Goal: Task Accomplishment & Management: Manage account settings

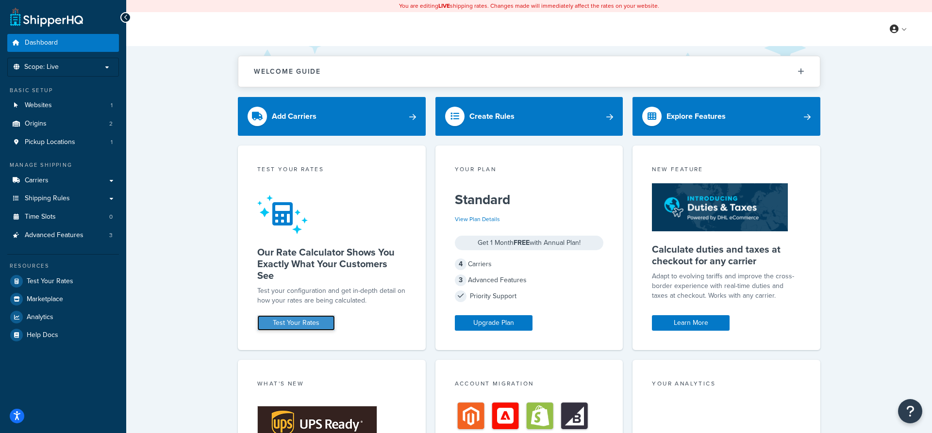
click at [286, 322] on link "Test Your Rates" at bounding box center [296, 324] width 78 height 16
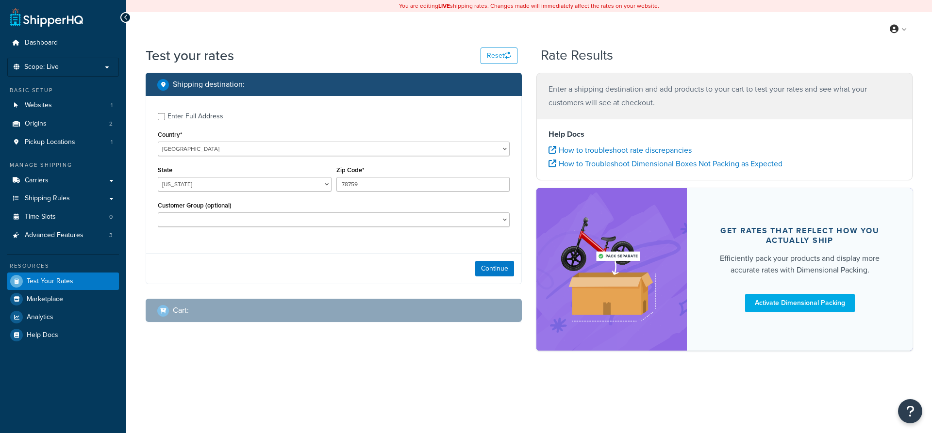
select select "[GEOGRAPHIC_DATA]"
click at [158, 142] on select "United States United Kingdom Afghanistan Åland Islands Albania Algeria American…" at bounding box center [334, 149] width 352 height 15
click at [268, 147] on select "United States United Kingdom Afghanistan Åland Islands Albania Algeria American…" at bounding box center [334, 149] width 352 height 15
click at [158, 142] on select "United States United Kingdom Afghanistan Åland Islands Albania Algeria American…" at bounding box center [334, 149] width 352 height 15
select select "GB"
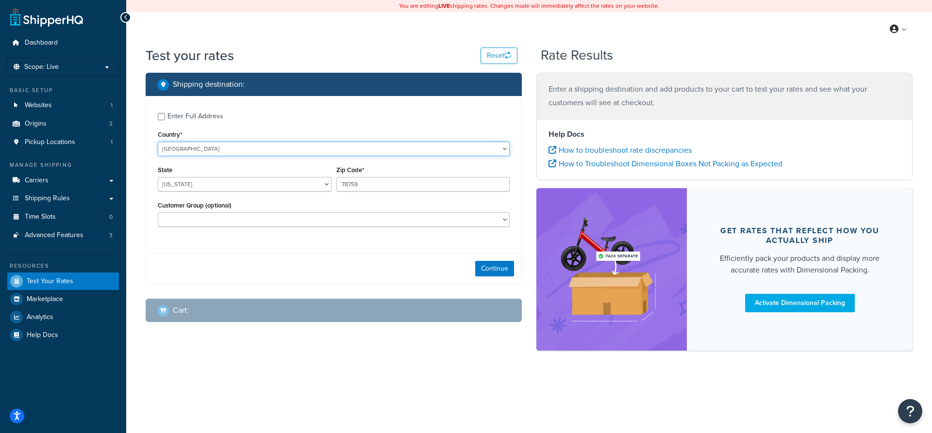
click option "United Kingdom" at bounding box center [0, 0] width 0 height 0
type input "TX"
drag, startPoint x: 375, startPoint y: 186, endPoint x: 322, endPoint y: 184, distance: 52.5
click at [336, 184] on input "78759" at bounding box center [423, 184] width 174 height 15
type input "75008"
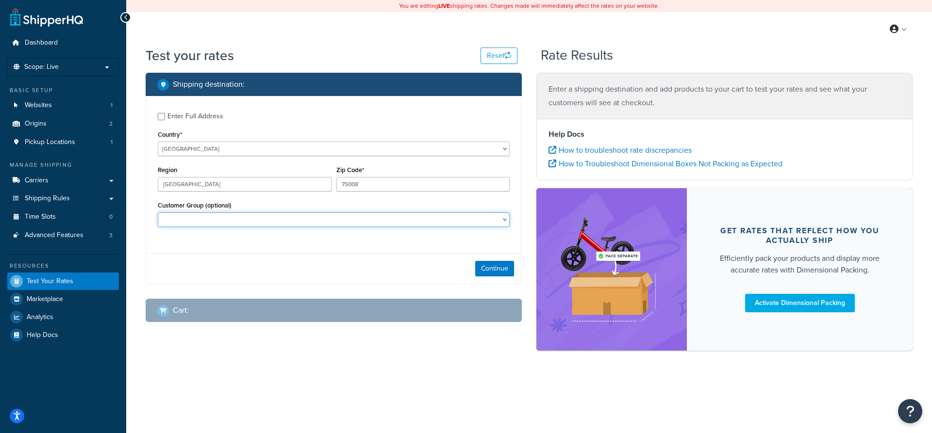
click at [158, 213] on select "Logged In Not Logged in Retail Wholesale" at bounding box center [334, 220] width 352 height 15
select select "Not Logged in"
click option "Not Logged in" at bounding box center [0, 0] width 0 height 0
drag, startPoint x: 174, startPoint y: 185, endPoint x: 130, endPoint y: 186, distance: 43.7
click at [158, 186] on input "TX" at bounding box center [245, 184] width 174 height 15
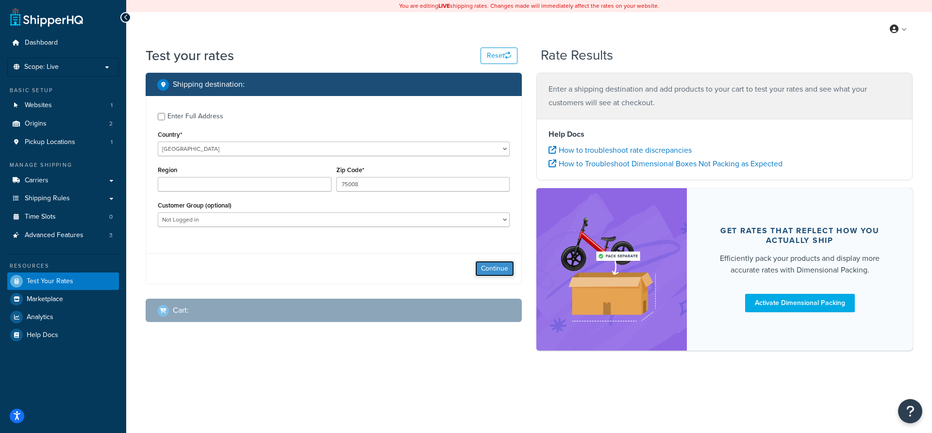
click at [482, 267] on button "Continue" at bounding box center [494, 269] width 39 height 16
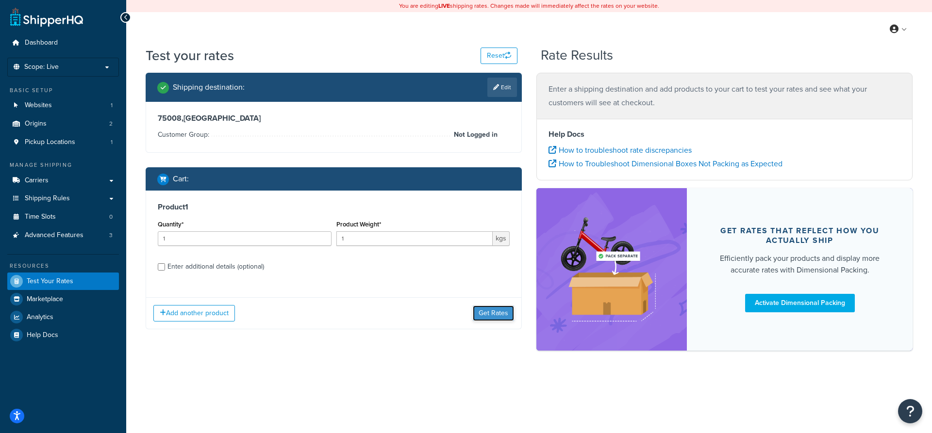
click at [492, 316] on button "Get Rates" at bounding box center [493, 314] width 41 height 16
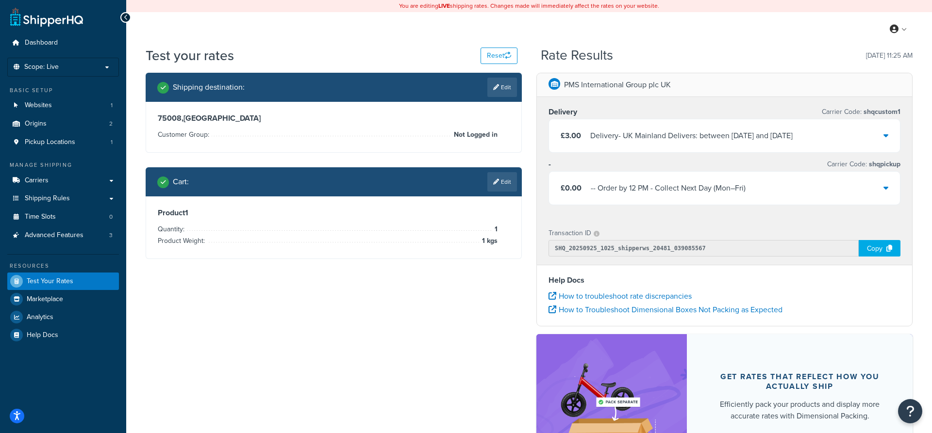
click at [886, 138] on icon at bounding box center [885, 136] width 5 height 8
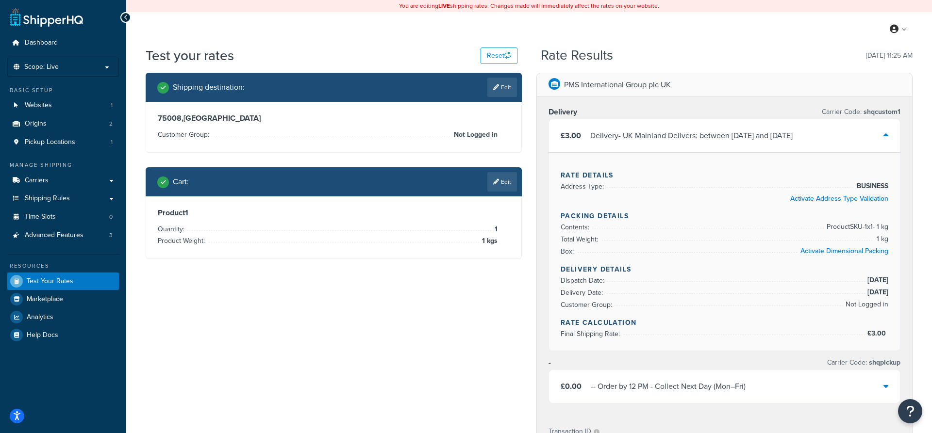
click at [882, 135] on div "£3.00 Delivery - UK Mainland Delivers: between Mon, 29 Sep and Tue, 30 Sep" at bounding box center [724, 135] width 351 height 33
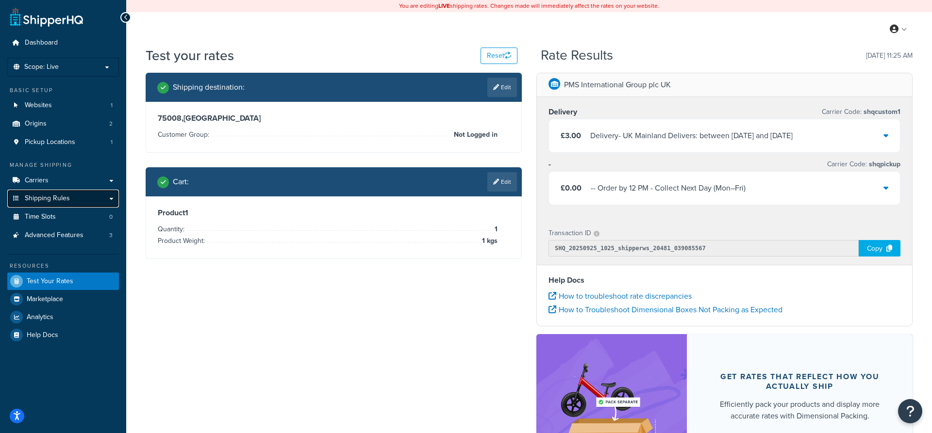
click at [76, 197] on link "Shipping Rules" at bounding box center [63, 199] width 112 height 18
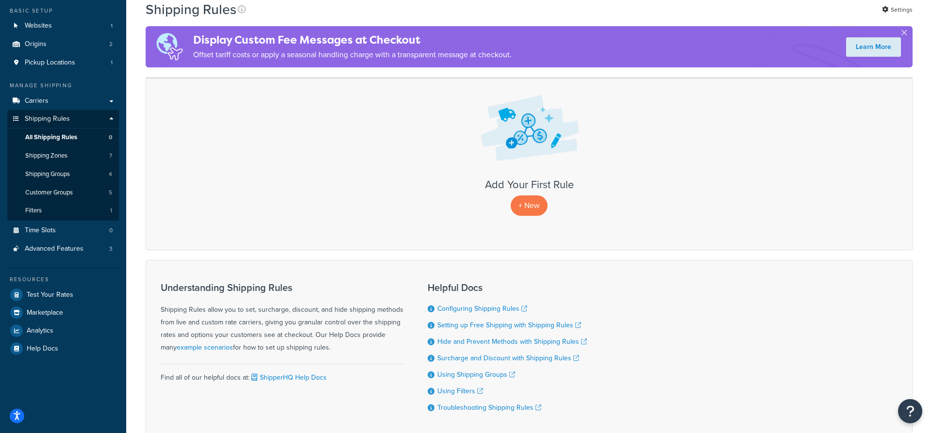
scroll to position [40, 0]
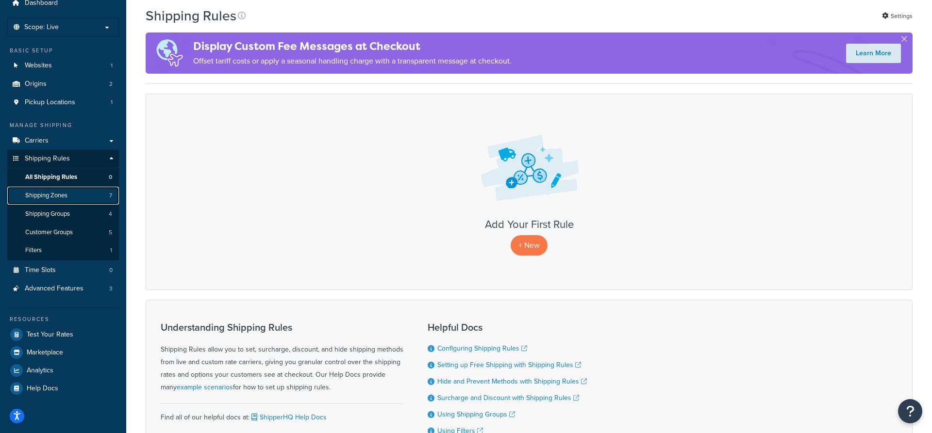
click at [88, 196] on link "Shipping Zones 7" at bounding box center [63, 196] width 112 height 18
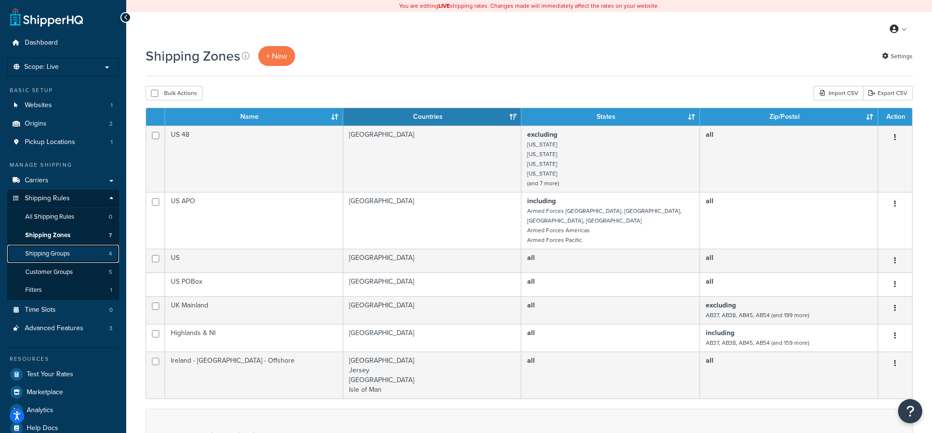
click at [78, 257] on link "Shipping Groups 4" at bounding box center [63, 254] width 112 height 18
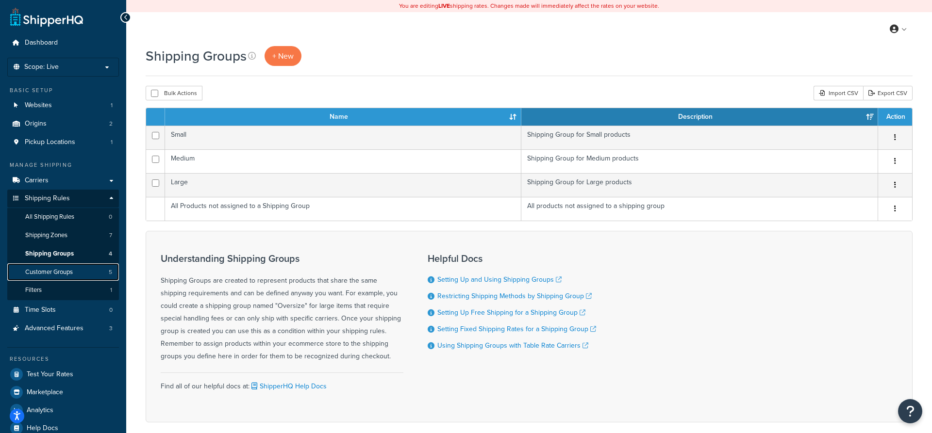
click at [67, 271] on span "Customer Groups" at bounding box center [49, 272] width 48 height 8
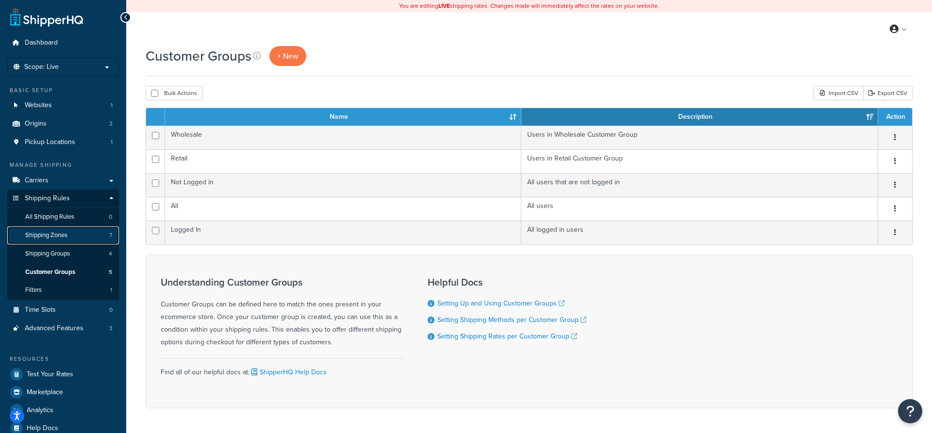
click at [75, 239] on link "Shipping Zones 7" at bounding box center [63, 236] width 112 height 18
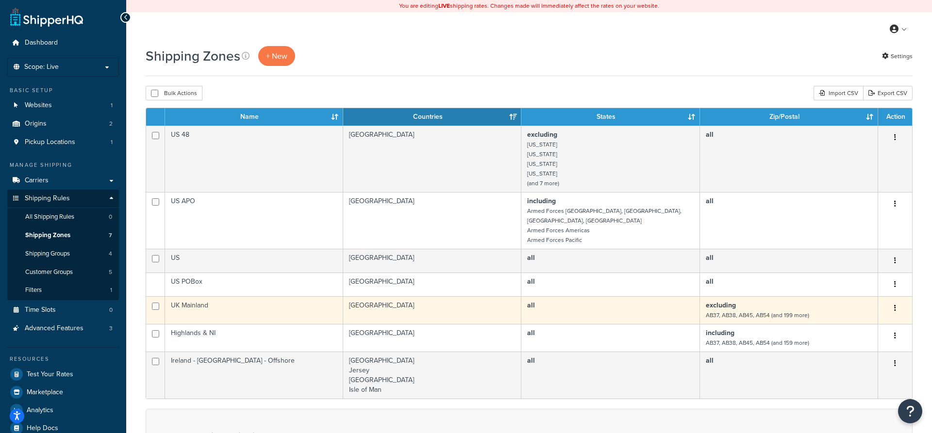
click at [819, 298] on td "excluding AB37, AB38, AB45, AB54 (and 199 more)" at bounding box center [789, 311] width 178 height 28
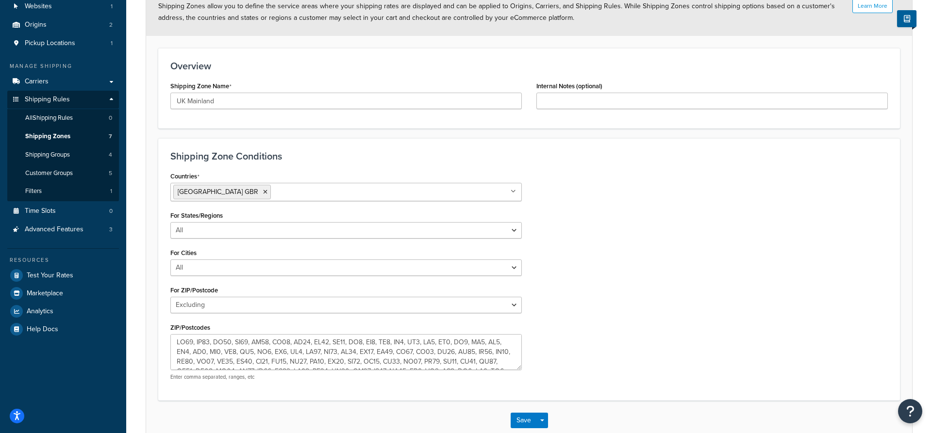
scroll to position [155, 0]
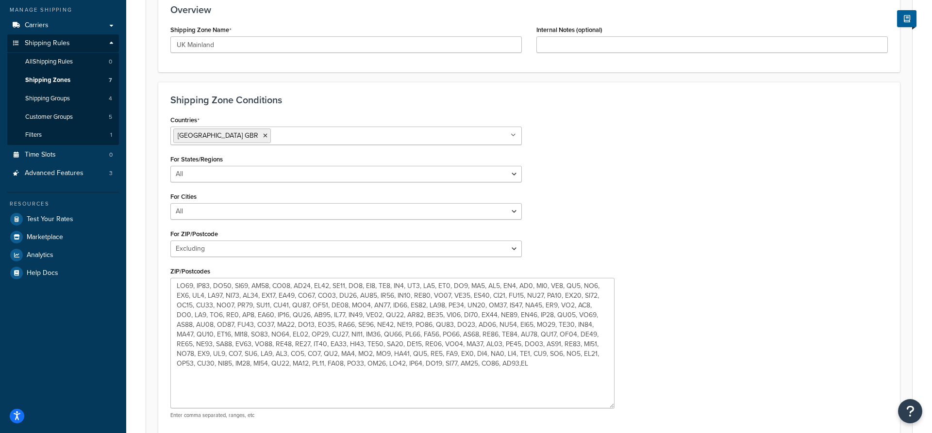
drag, startPoint x: 520, startPoint y: 312, endPoint x: 612, endPoint y: 406, distance: 131.1
click at [612, 406] on textarea "ZIP/Postcodes" at bounding box center [392, 343] width 444 height 131
click at [524, 175] on div "Countries United Kingdom GBR All Countries ALL United States USA Afghanistan AF…" at bounding box center [346, 270] width 366 height 314
click at [170, 166] on select "All Including Excluding" at bounding box center [345, 174] width 351 height 17
click at [645, 177] on div "Countries United Kingdom GBR All Countries ALL United States USA Afghanistan AF…" at bounding box center [529, 270] width 732 height 314
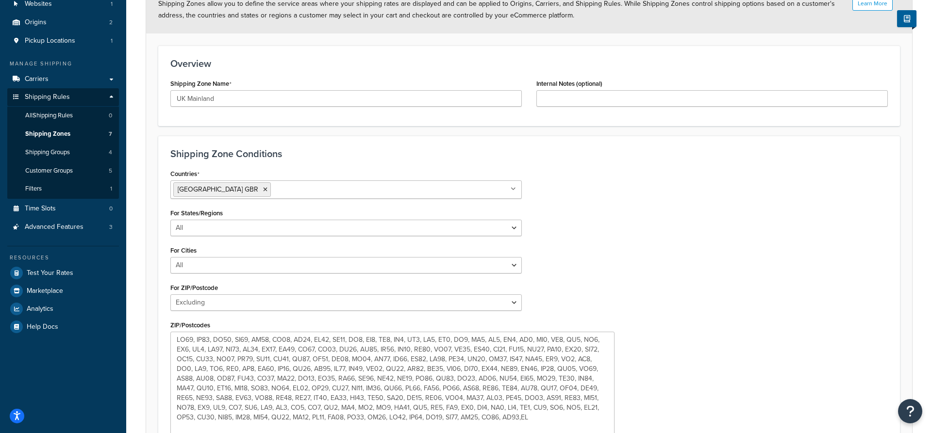
scroll to position [200, 0]
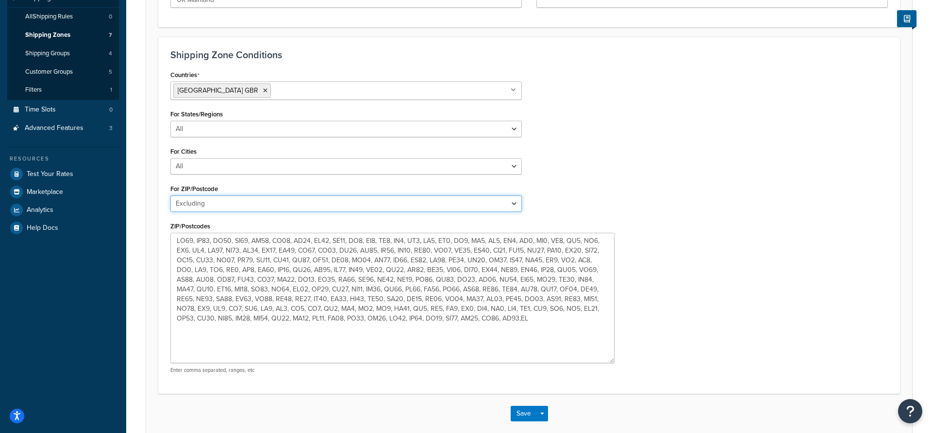
click at [170, 196] on select "All Including Excluding" at bounding box center [345, 204] width 351 height 17
click at [699, 205] on div "Countries United Kingdom GBR All Countries ALL United States USA Afghanistan AF…" at bounding box center [529, 225] width 732 height 314
click at [170, 196] on select "All Including Excluding" at bounding box center [345, 204] width 351 height 17
click option "Including" at bounding box center [0, 0] width 0 height 0
click at [170, 196] on select "All Including Excluding" at bounding box center [345, 204] width 351 height 17
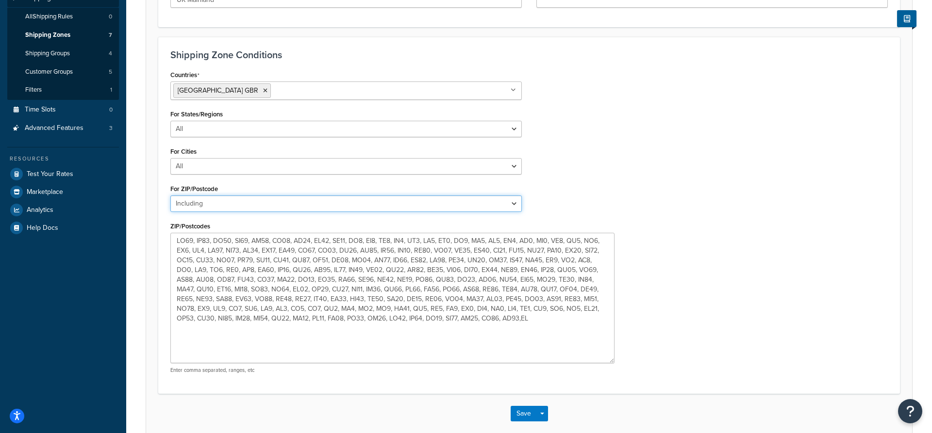
select select "excluding"
click option "Excluding" at bounding box center [0, 0] width 0 height 0
click at [654, 199] on div "Countries United Kingdom GBR All Countries ALL United States USA Afghanistan AF…" at bounding box center [529, 225] width 732 height 314
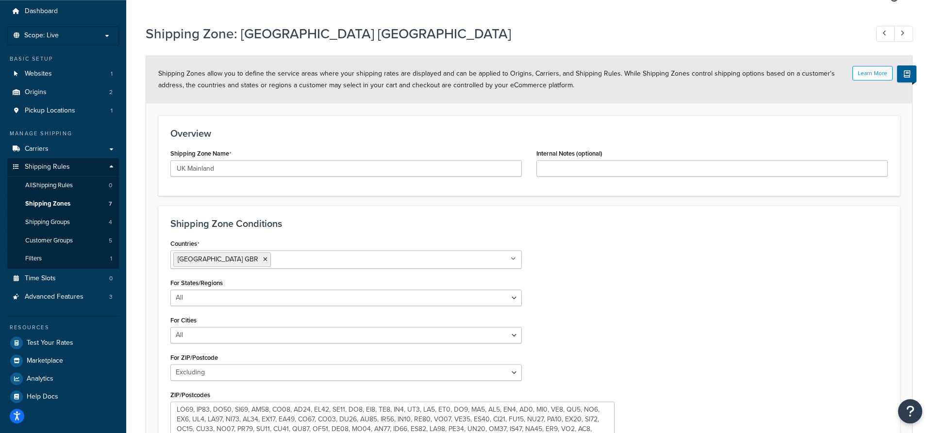
scroll to position [2, 0]
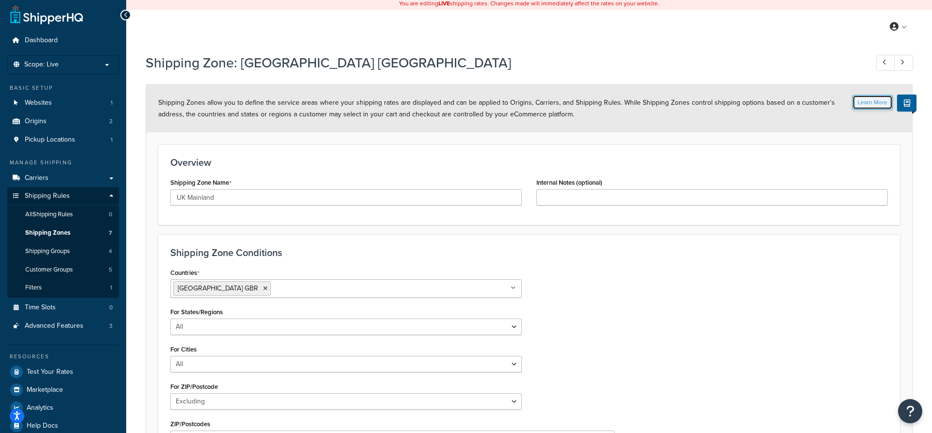
click at [869, 106] on button "Learn More" at bounding box center [872, 102] width 40 height 15
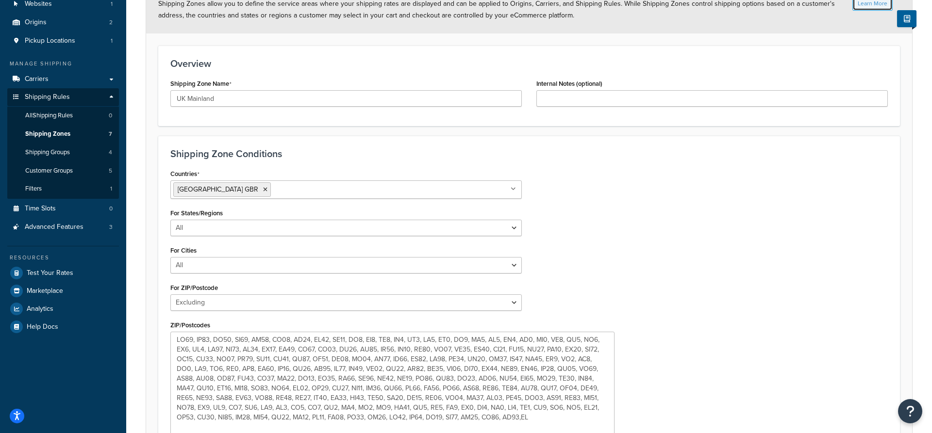
scroll to position [0, 0]
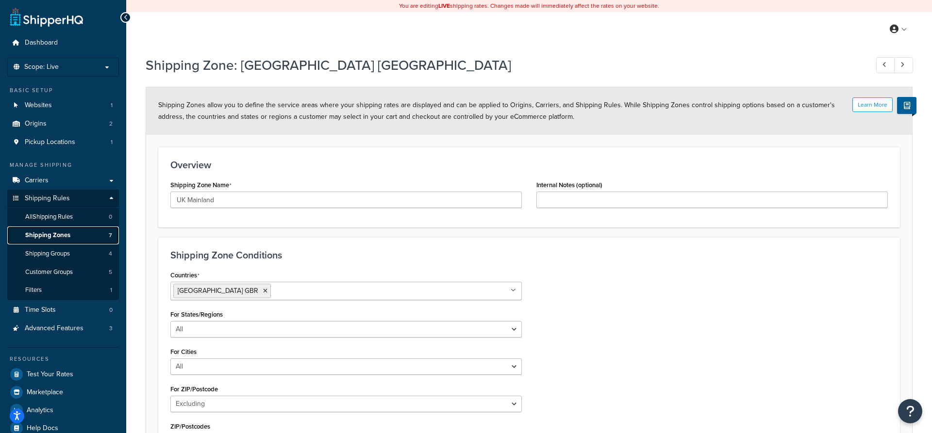
click at [47, 233] on span "Shipping Zones" at bounding box center [47, 236] width 45 height 8
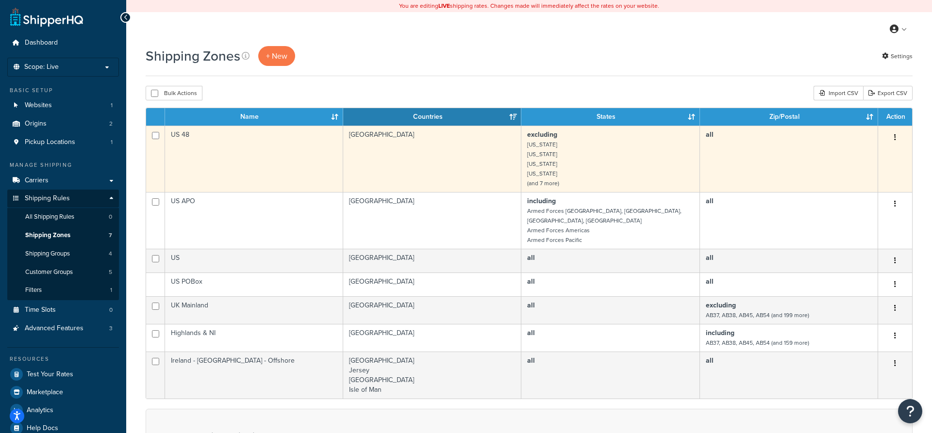
click at [892, 140] on button "button" at bounding box center [895, 138] width 14 height 16
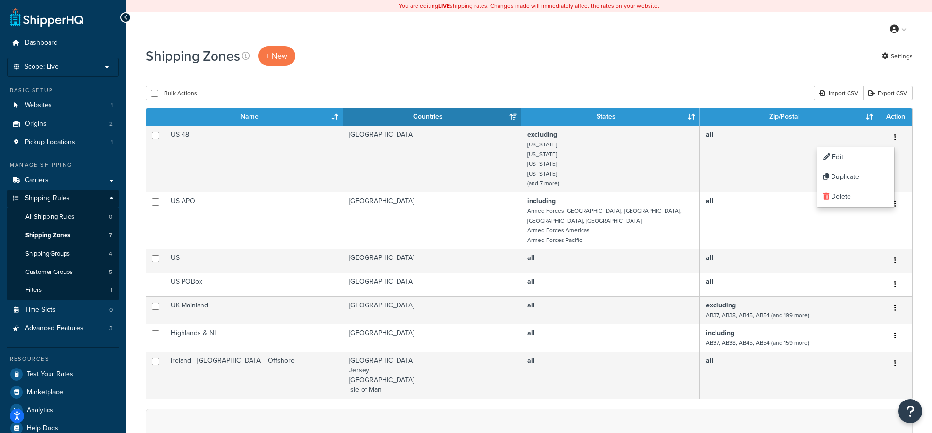
click at [449, 77] on div "Shipping Zones + New Settings Bulk Actions Duplicate [GEOGRAPHIC_DATA] Import C…" at bounding box center [529, 315] width 806 height 538
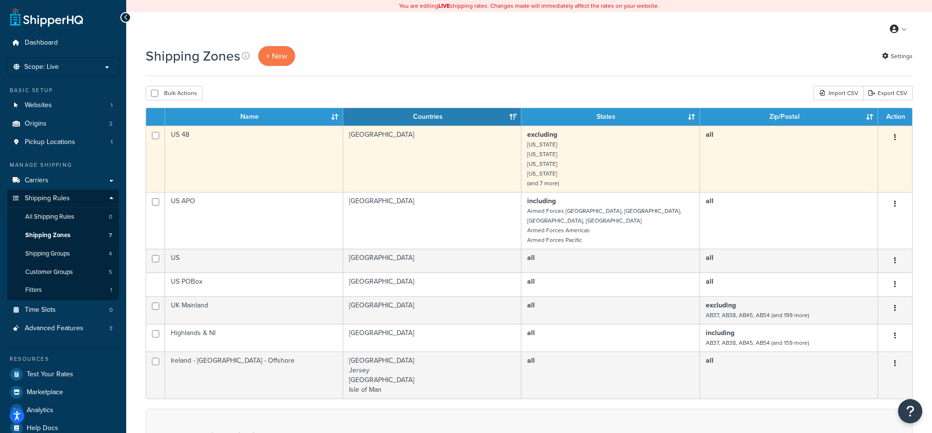
click at [895, 135] on icon "button" at bounding box center [895, 137] width 2 height 7
click at [466, 149] on td "[GEOGRAPHIC_DATA]" at bounding box center [432, 159] width 178 height 66
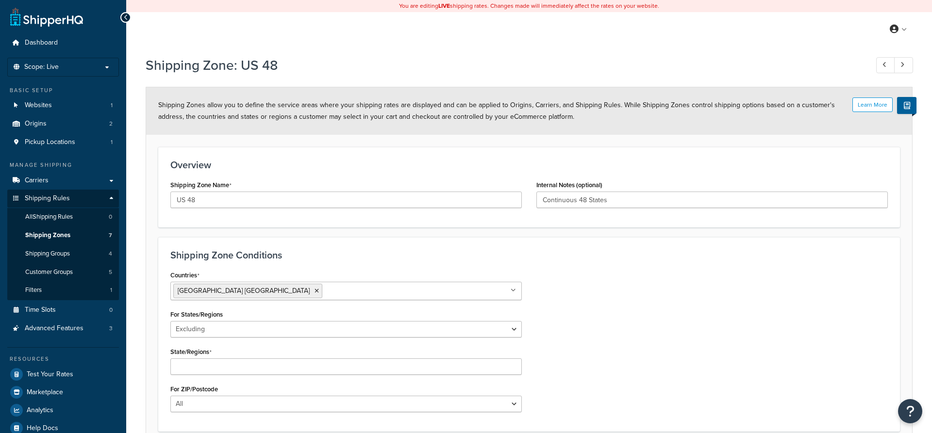
select select "excluding"
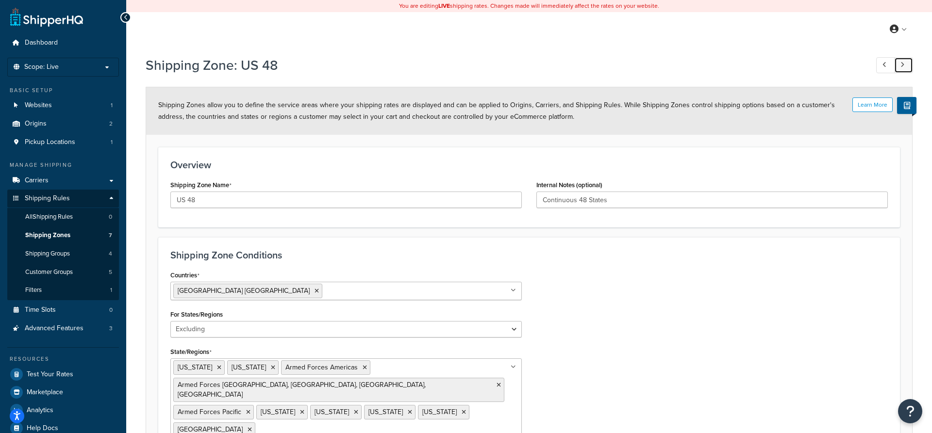
click at [908, 64] on link at bounding box center [903, 65] width 19 height 16
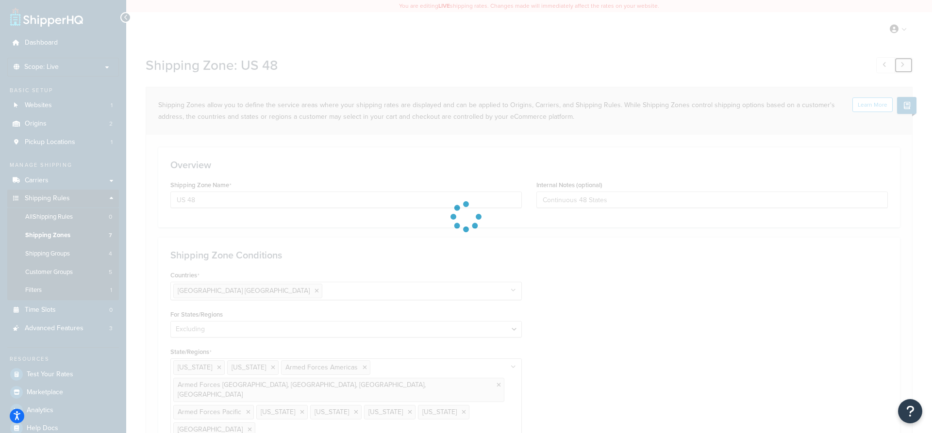
type input "US APO"
type input "US APO Addresses"
select select "including"
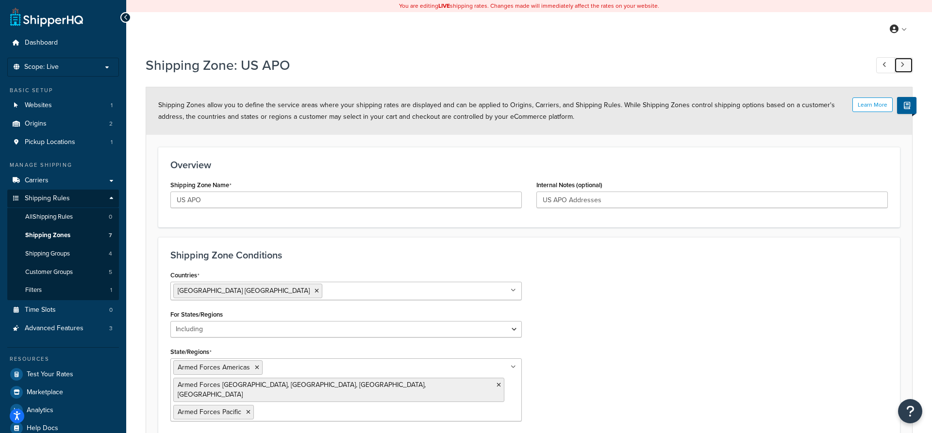
click at [906, 69] on link at bounding box center [903, 65] width 19 height 16
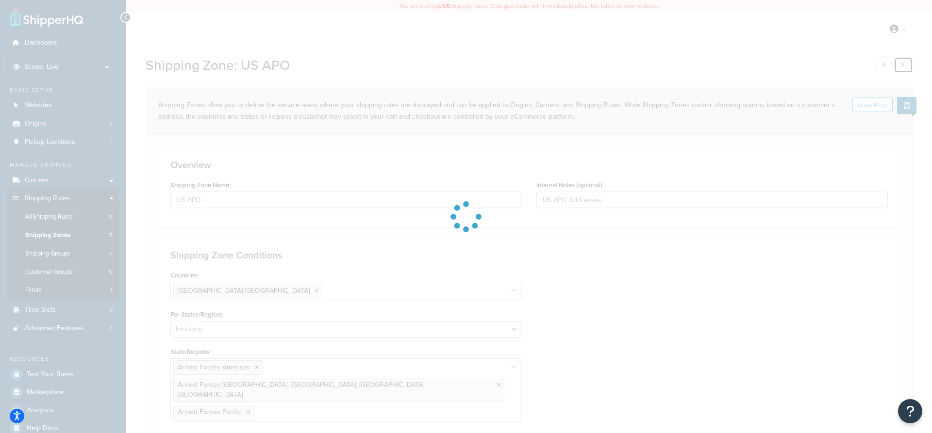
type input "US"
type input "[GEOGRAPHIC_DATA]"
select select "all"
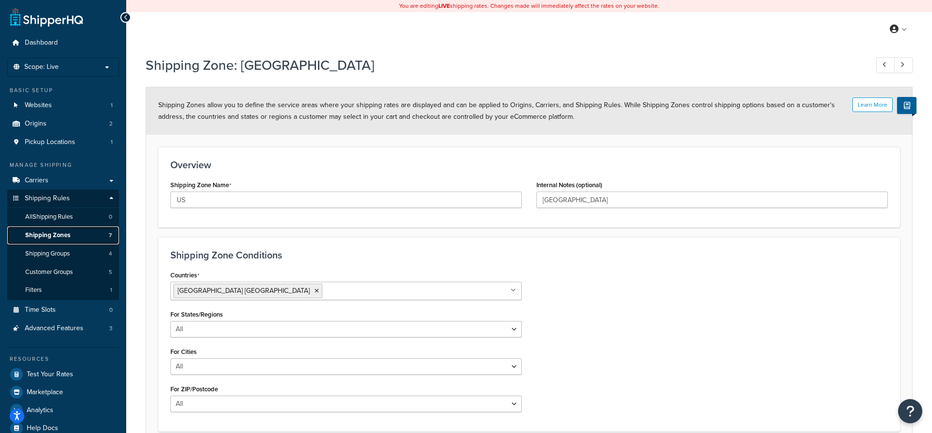
click at [65, 234] on span "Shipping Zones" at bounding box center [47, 236] width 45 height 8
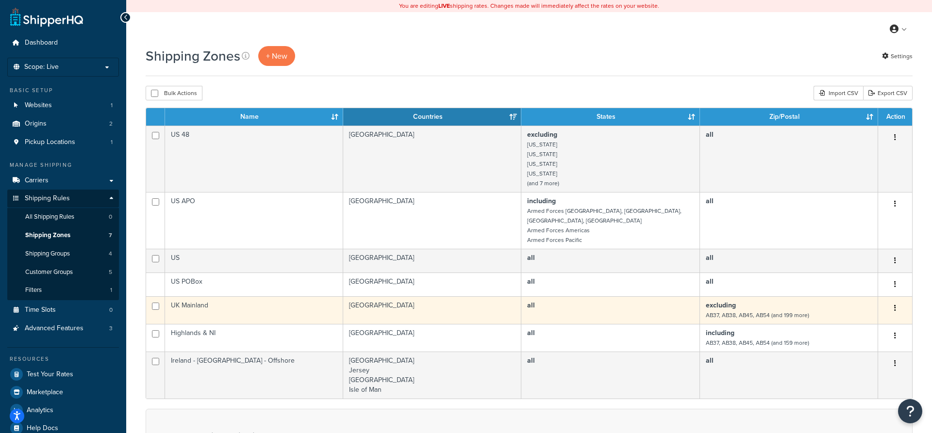
click at [655, 307] on td "all" at bounding box center [610, 311] width 178 height 28
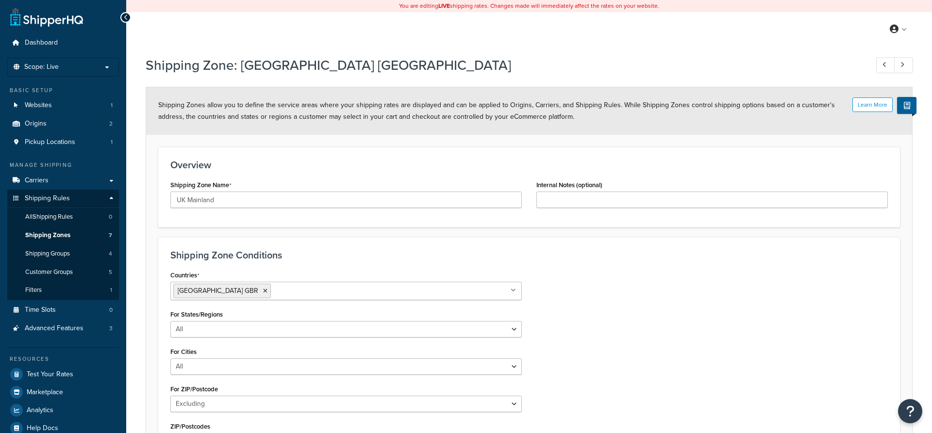
select select "excluding"
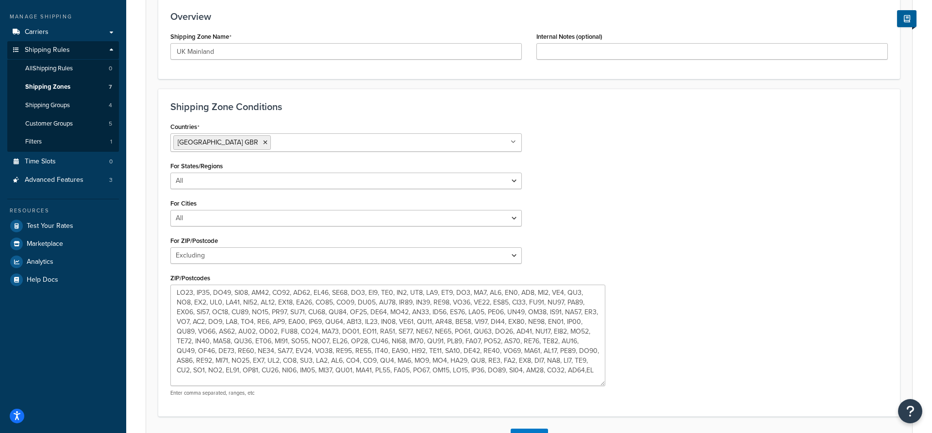
drag, startPoint x: 520, startPoint y: 318, endPoint x: 533, endPoint y: 361, distance: 44.2
click at [604, 382] on textarea "ZIP/Postcodes" at bounding box center [387, 335] width 435 height 101
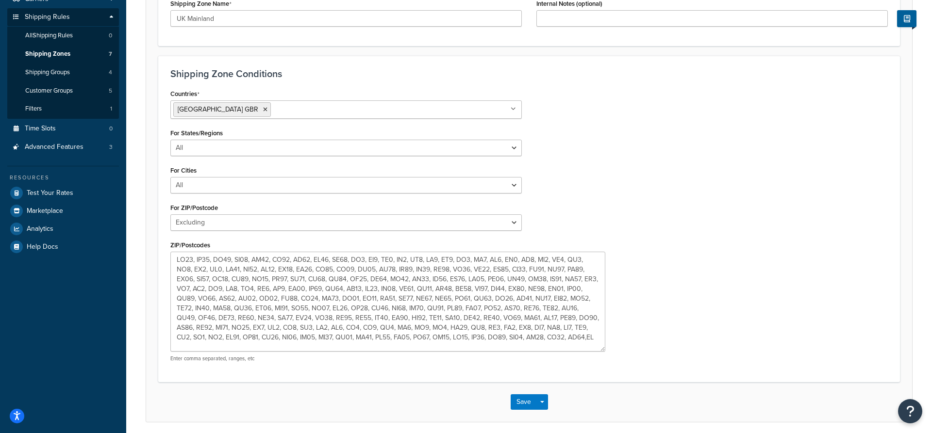
scroll to position [198, 0]
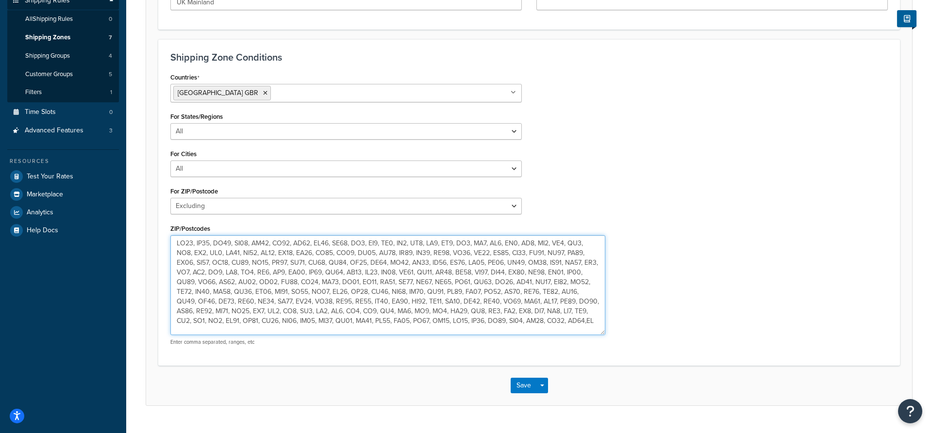
click at [410, 323] on textarea "ZIP/Postcodes" at bounding box center [387, 285] width 435 height 100
type textarea "AB37, AB38, AB45, AB54, AB55, AB56, FK17, FK18, FK19, HS1, HS2, HS3, HS4, HS5, …"
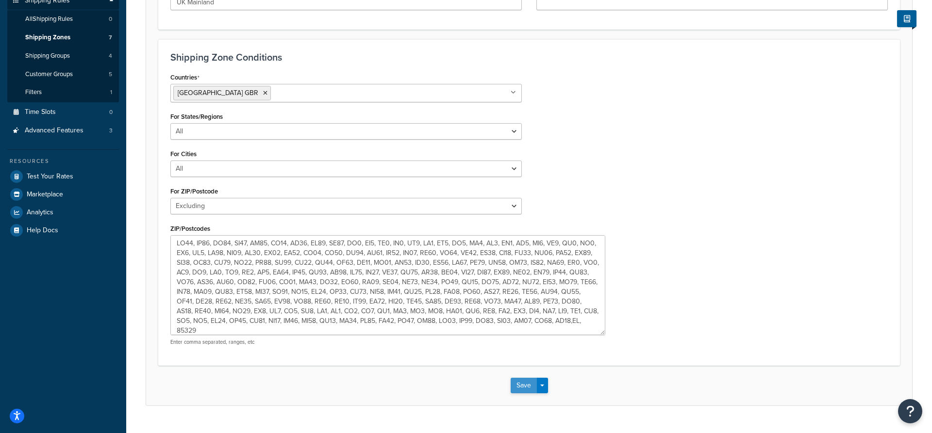
click at [528, 387] on button "Save" at bounding box center [524, 386] width 26 height 16
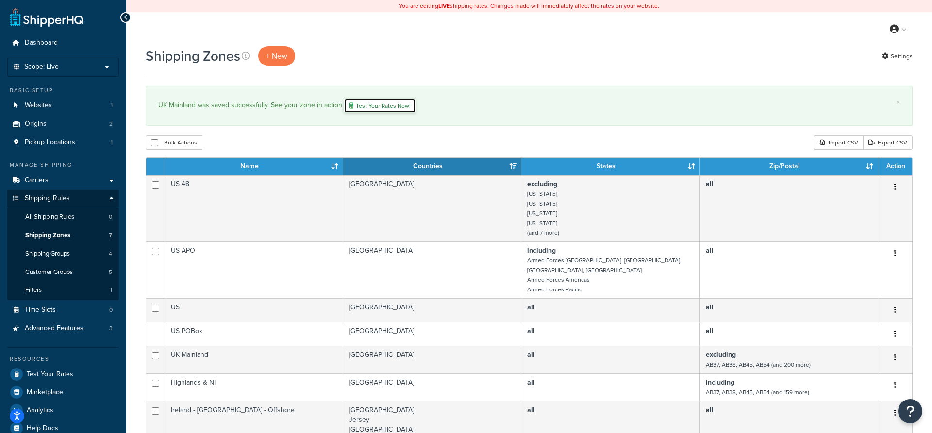
click at [397, 108] on link "Test Your Rates Now!" at bounding box center [380, 106] width 72 height 15
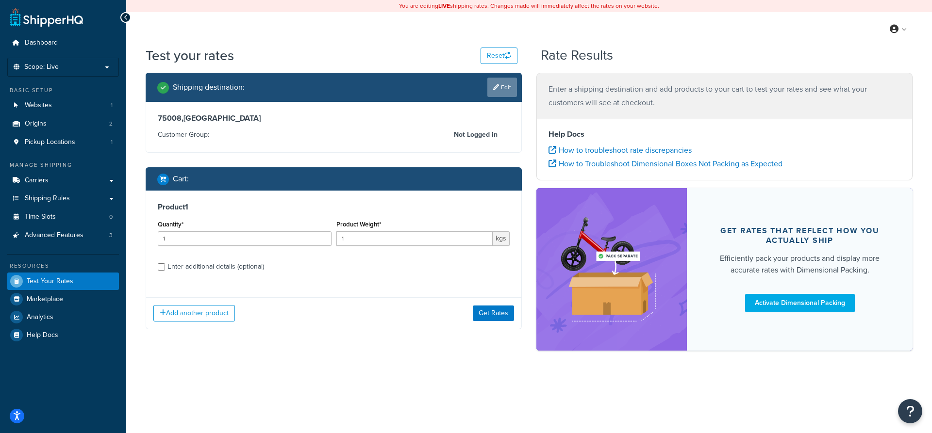
click at [504, 84] on link "Edit" at bounding box center [502, 87] width 30 height 19
select select "GB"
select select "Not Logged in"
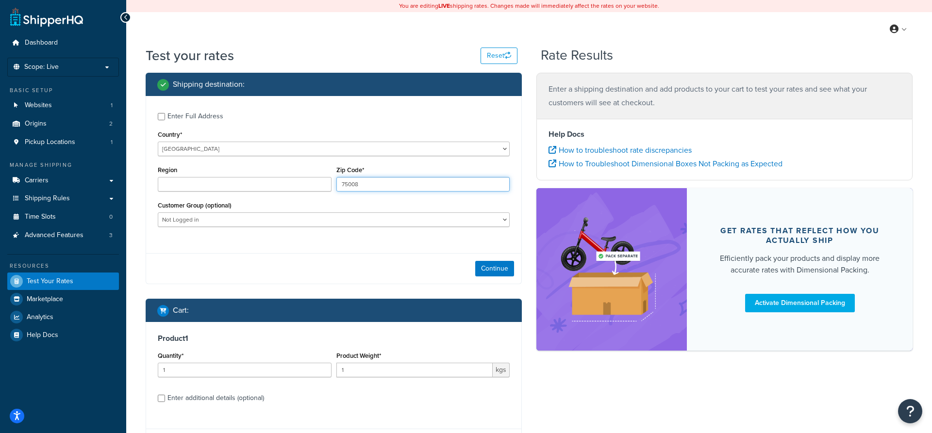
drag, startPoint x: 374, startPoint y: 182, endPoint x: 312, endPoint y: 179, distance: 62.2
click at [312, 179] on div "Region Zip Code* 75008" at bounding box center [333, 181] width 357 height 35
drag, startPoint x: 369, startPoint y: 191, endPoint x: 326, endPoint y: 182, distance: 43.7
click at [336, 183] on input "75008" at bounding box center [423, 184] width 174 height 15
type input "10001"
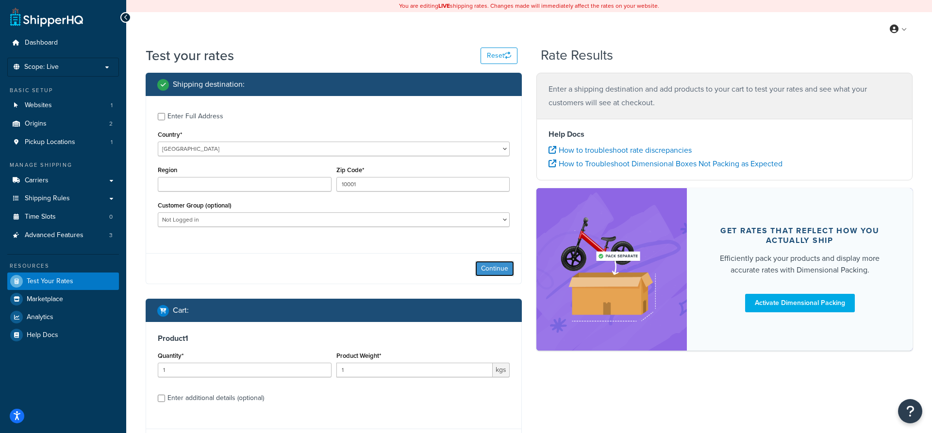
click at [489, 272] on button "Continue" at bounding box center [494, 269] width 39 height 16
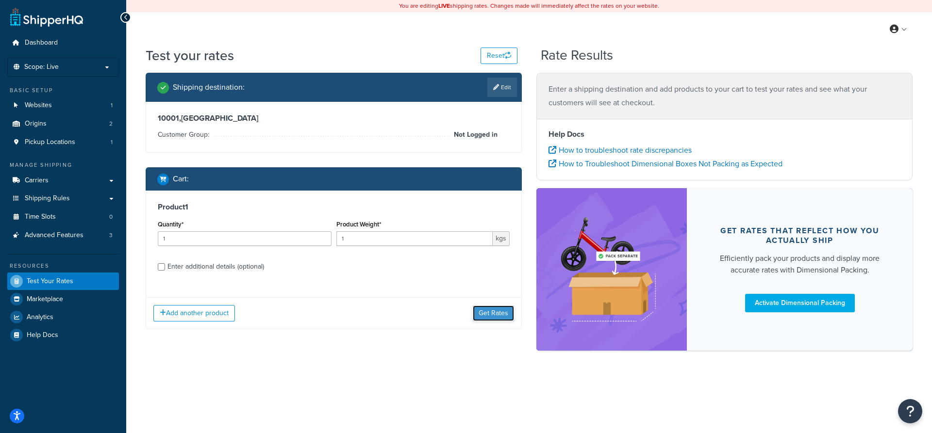
click at [499, 317] on button "Get Rates" at bounding box center [493, 314] width 41 height 16
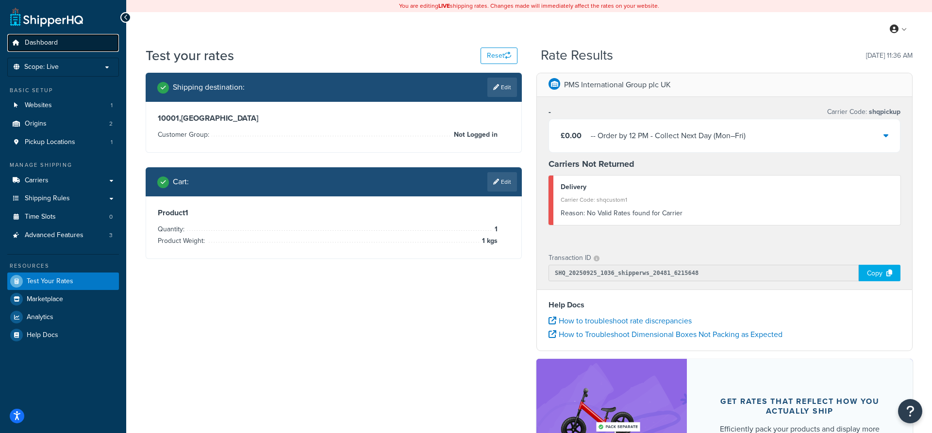
click at [42, 45] on span "Dashboard" at bounding box center [41, 43] width 33 height 8
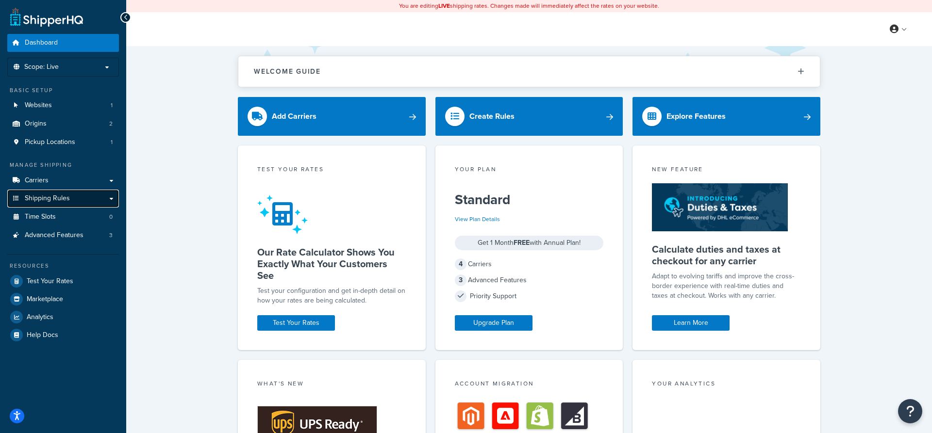
click at [73, 199] on link "Shipping Rules" at bounding box center [63, 199] width 112 height 18
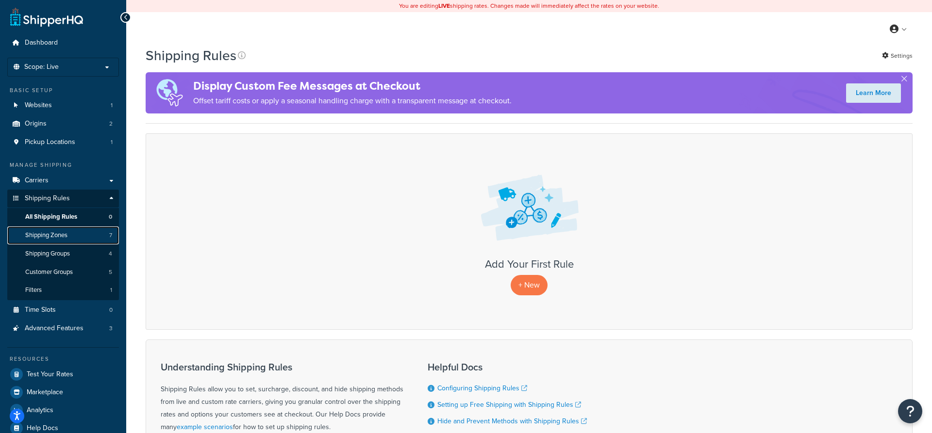
click at [84, 241] on link "Shipping Zones 7" at bounding box center [63, 236] width 112 height 18
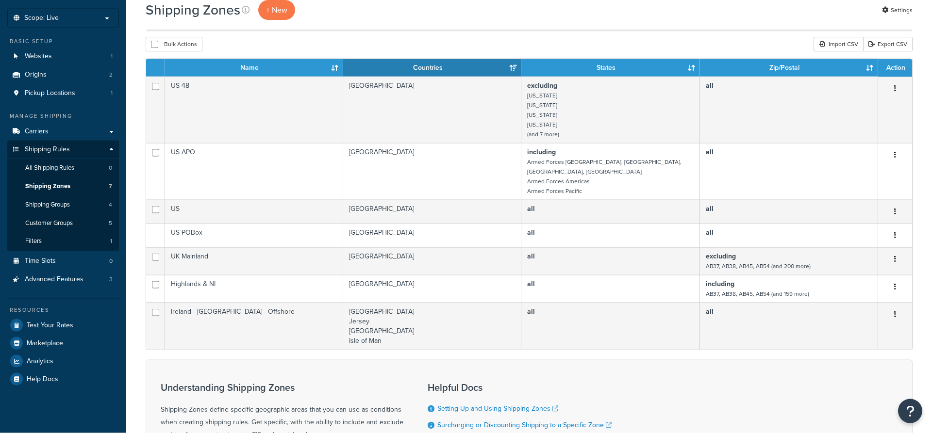
scroll to position [50, 0]
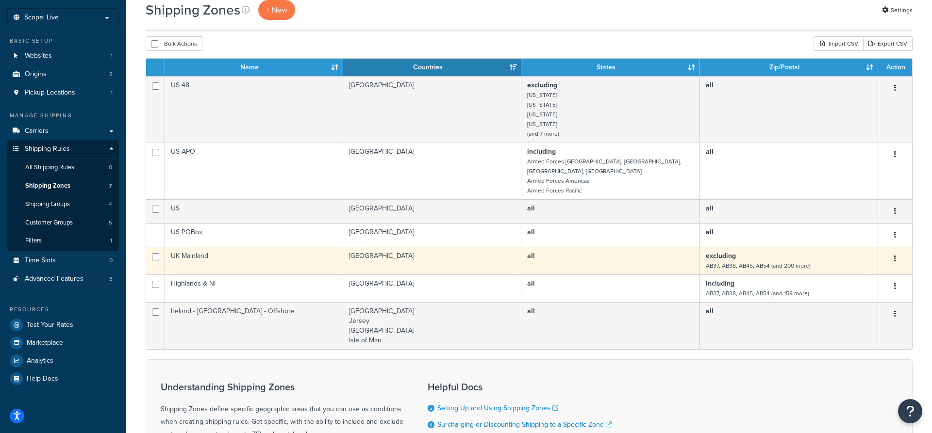
click at [641, 255] on td "all" at bounding box center [610, 261] width 178 height 28
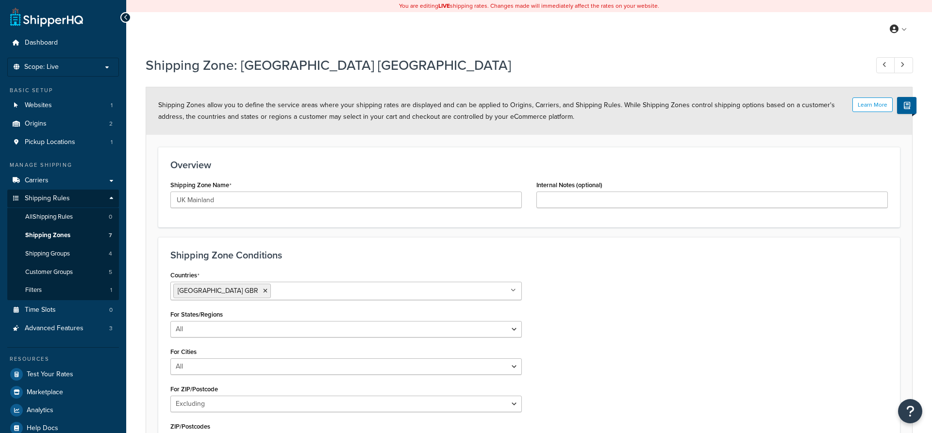
select select "excluding"
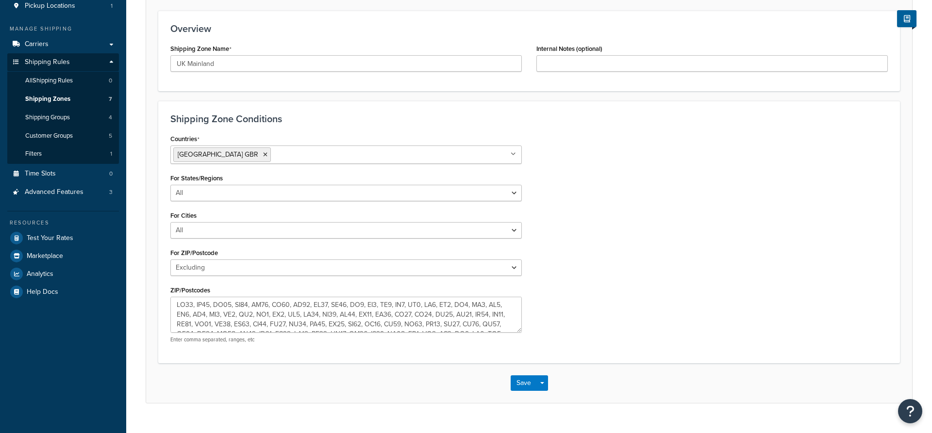
scroll to position [155, 0]
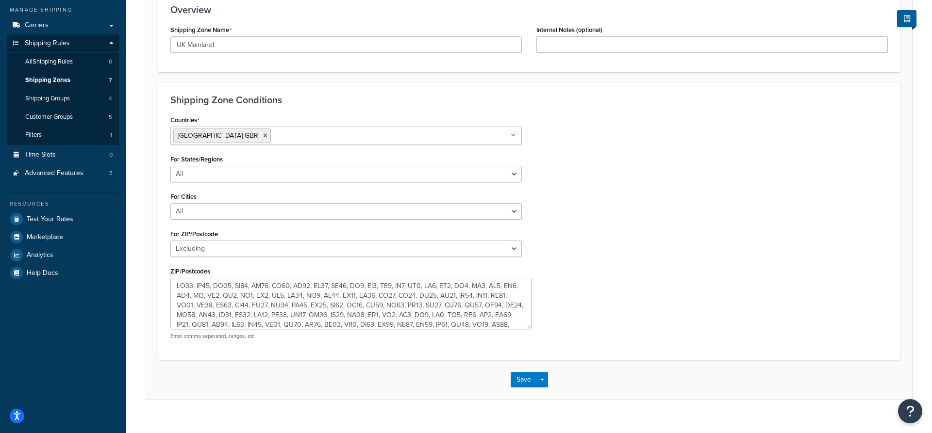
drag, startPoint x: 519, startPoint y: 311, endPoint x: 662, endPoint y: 403, distance: 170.2
click at [532, 330] on textarea "ZIP/Postcodes" at bounding box center [350, 303] width 361 height 51
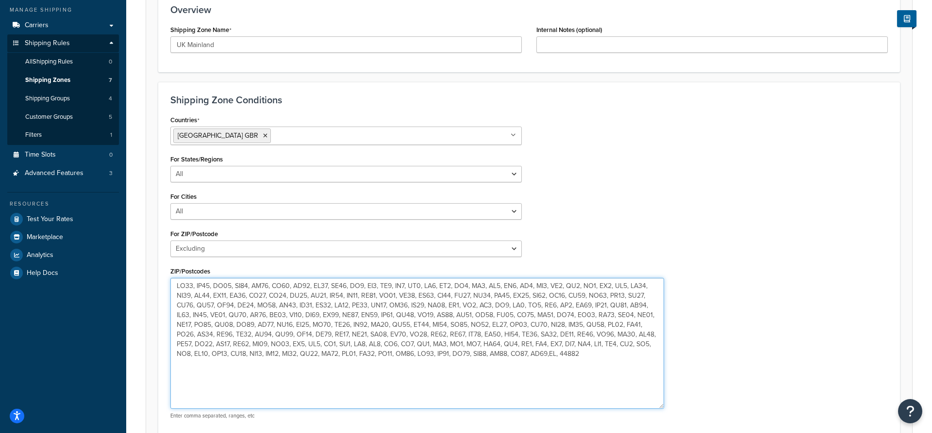
click at [415, 355] on textarea "ZIP/Postcodes" at bounding box center [417, 343] width 494 height 131
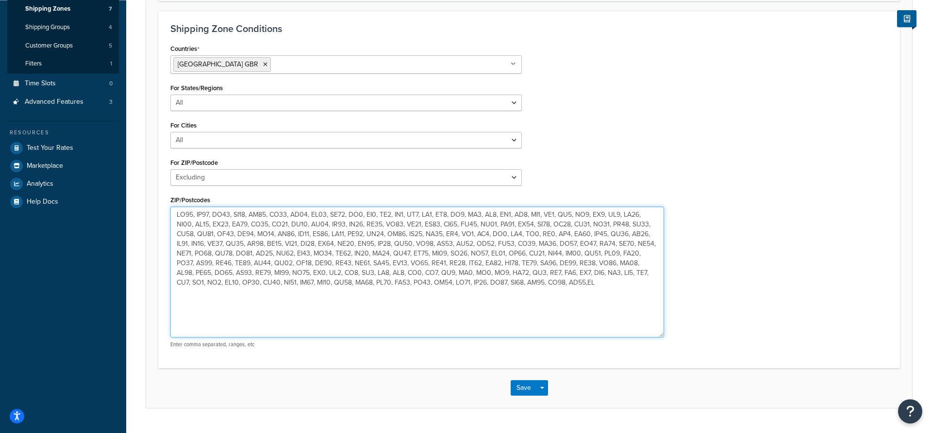
scroll to position [250, 0]
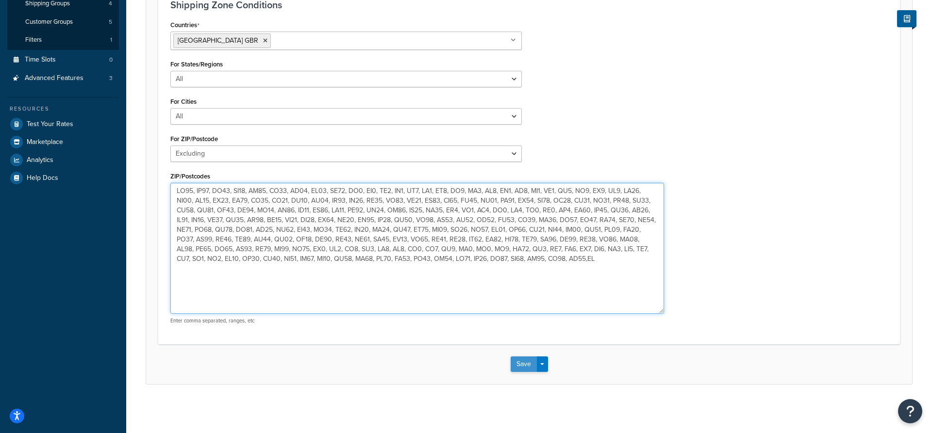
type textarea "AB37, AB38, AB45, AB54, AB55, AB56, FK17, FK18, FK19, HS1, HS2, HS3, HS4, HS5, …"
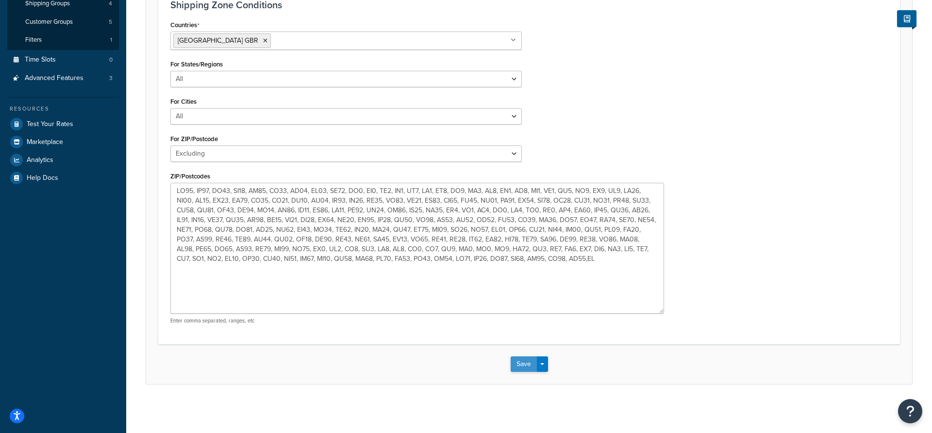
click at [524, 357] on button "Save" at bounding box center [524, 365] width 26 height 16
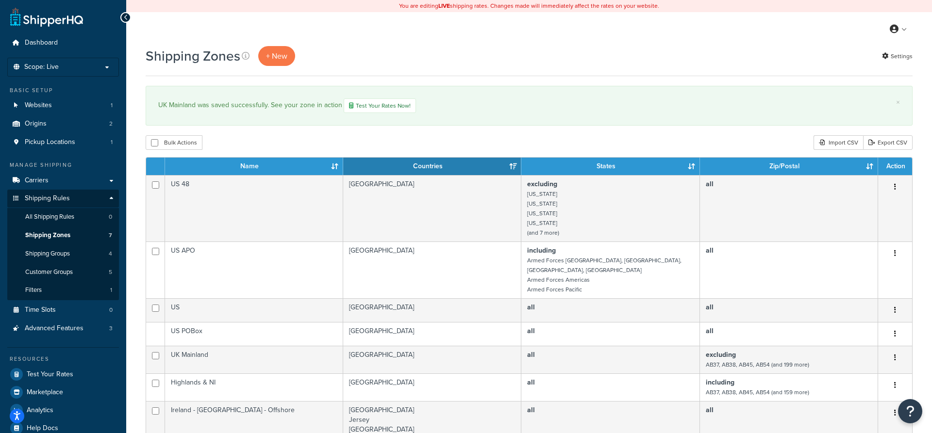
click at [392, 38] on div "My Profile Billing Global Settings Contact Us Logout" at bounding box center [529, 29] width 806 height 34
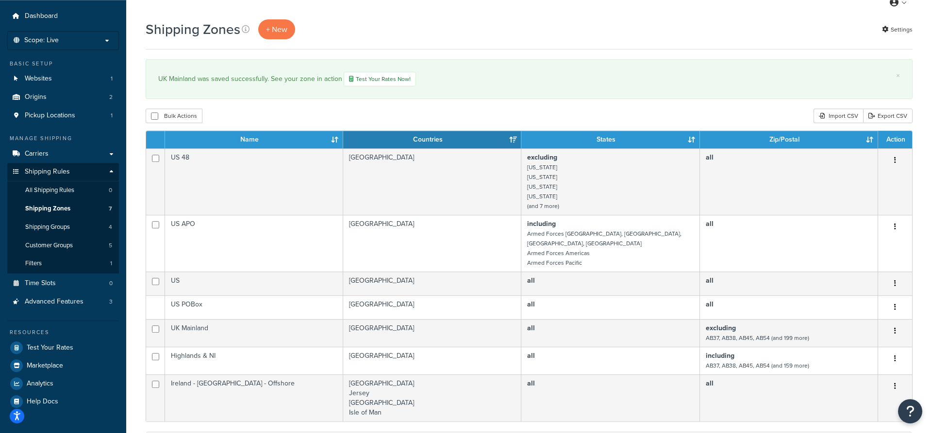
scroll to position [50, 0]
